Goal: Task Accomplishment & Management: Manage account settings

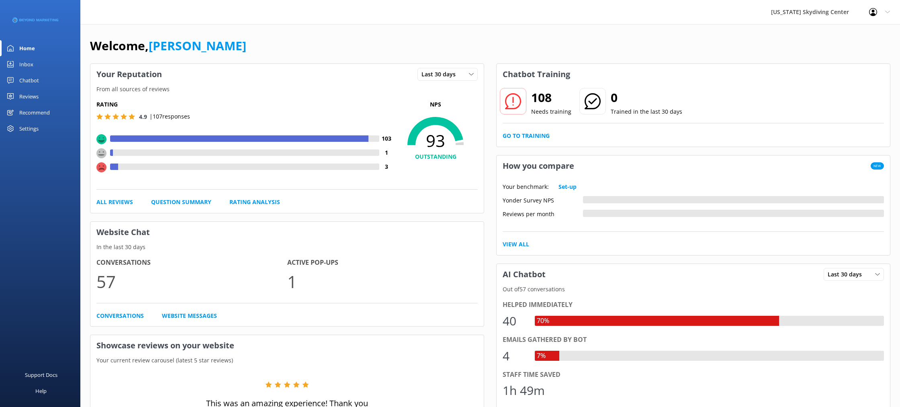
click at [30, 92] on div "Reviews" at bounding box center [28, 96] width 19 height 16
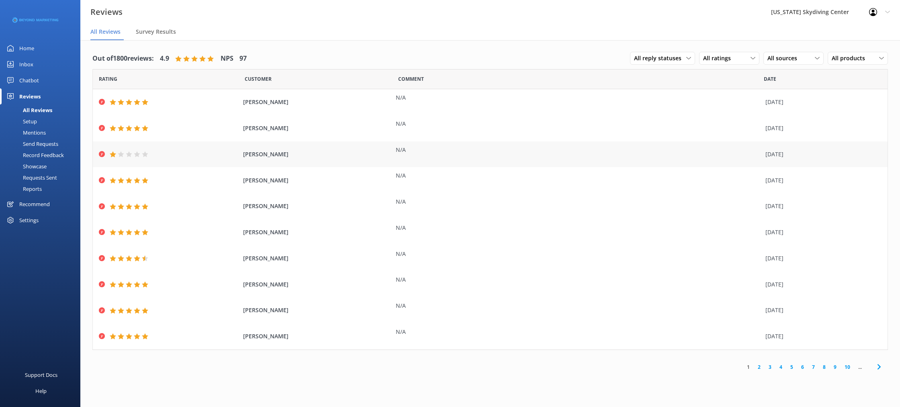
click at [100, 154] on use at bounding box center [102, 154] width 6 height 6
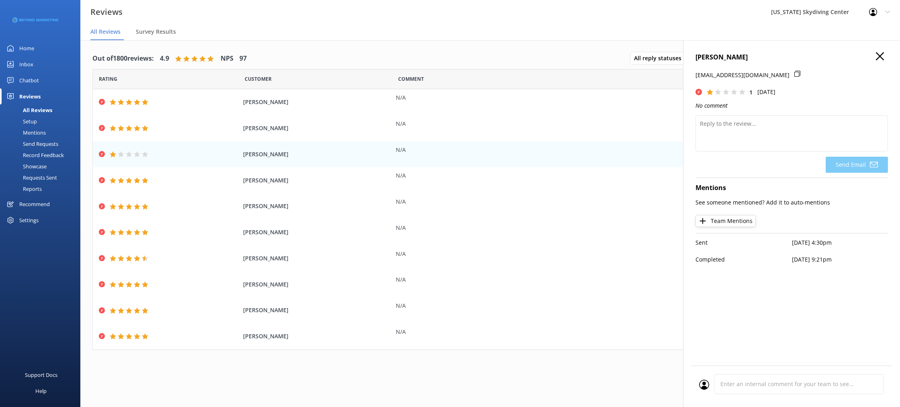
click at [878, 56] on icon at bounding box center [880, 56] width 8 height 8
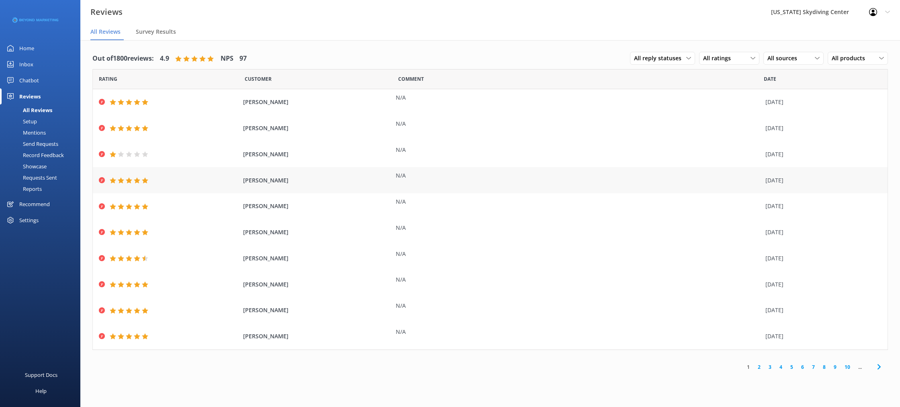
click at [102, 182] on use at bounding box center [102, 180] width 6 height 6
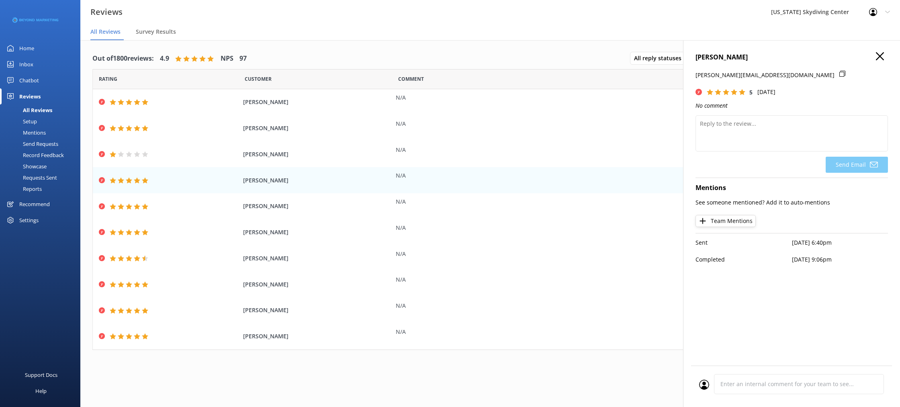
click at [872, 56] on h4 "[PERSON_NAME]" at bounding box center [791, 57] width 192 height 10
click at [877, 53] on use at bounding box center [880, 56] width 8 height 8
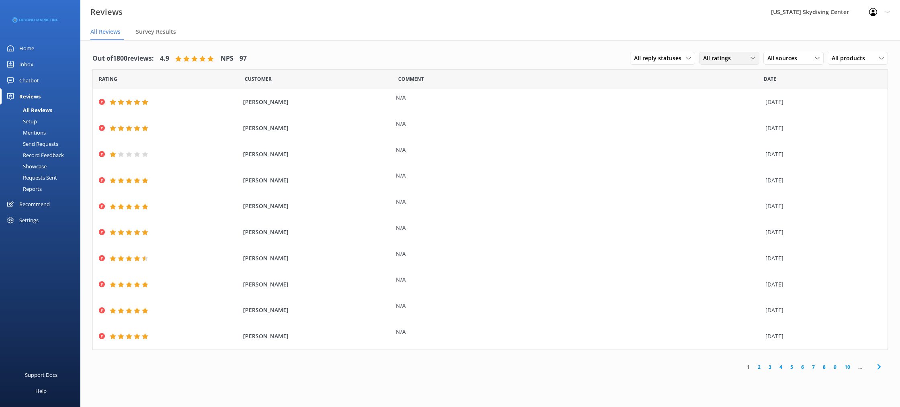
click at [717, 61] on span "All ratings" at bounding box center [719, 58] width 33 height 9
click at [664, 61] on span "All reply statuses" at bounding box center [660, 58] width 52 height 9
click at [782, 61] on span "All sources" at bounding box center [784, 58] width 35 height 9
click at [783, 61] on span "All sources" at bounding box center [784, 58] width 35 height 9
click at [851, 61] on span "All products" at bounding box center [850, 58] width 38 height 9
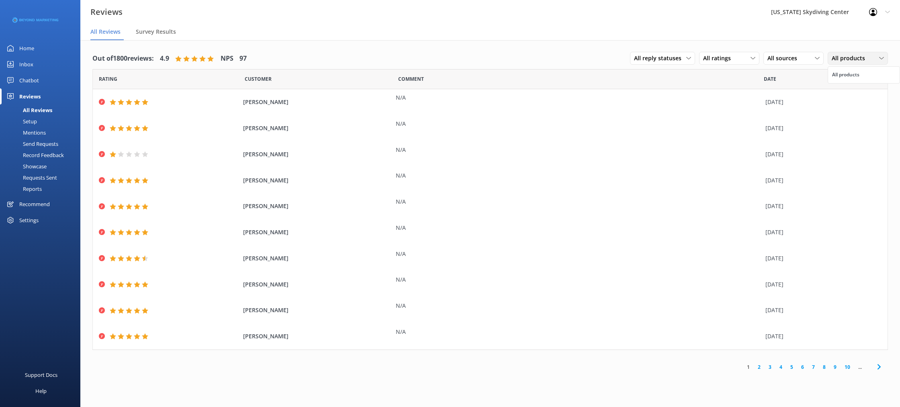
click at [851, 61] on span "All products" at bounding box center [850, 58] width 38 height 9
click at [713, 63] on div "All ratings All ratings Promoters Passives Detractors" at bounding box center [729, 58] width 60 height 13
click at [720, 122] on div "Detractors" at bounding box center [729, 124] width 37 height 8
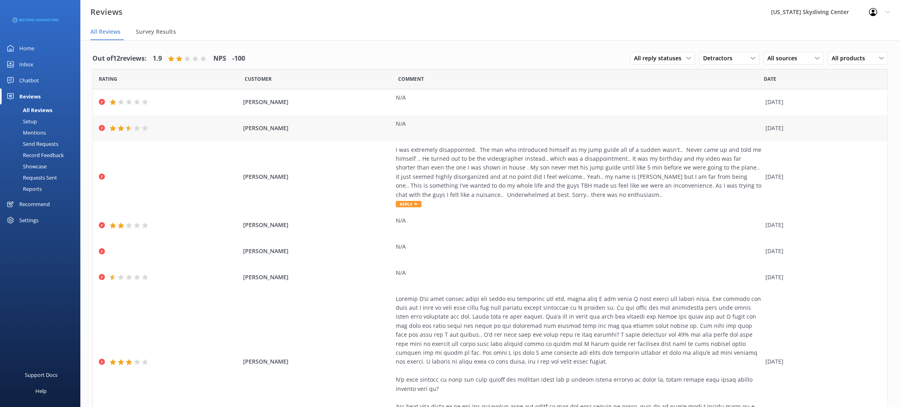
click at [100, 129] on use at bounding box center [102, 128] width 6 height 6
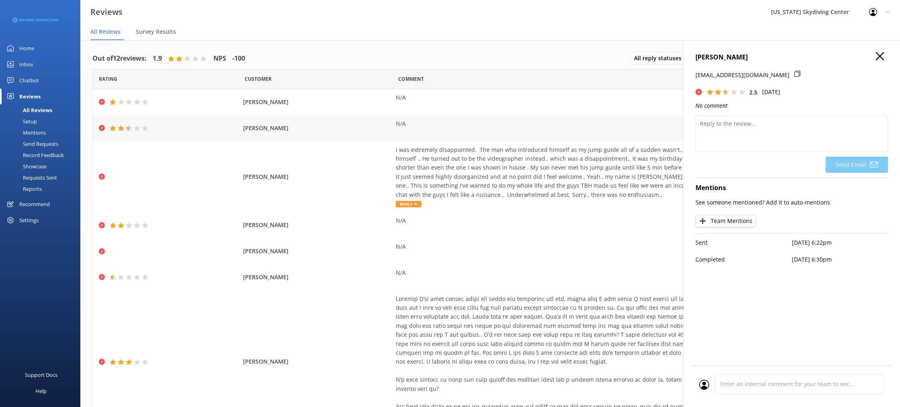
click at [100, 129] on use at bounding box center [102, 128] width 6 height 6
